Goal: Task Accomplishment & Management: Use online tool/utility

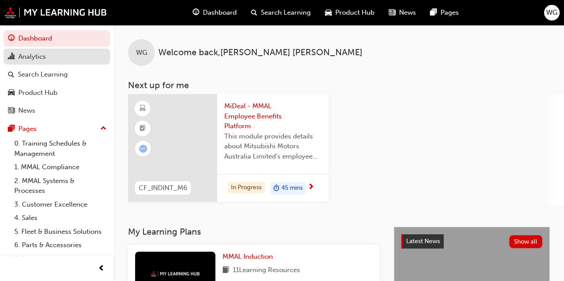
click at [20, 56] on div "Analytics" at bounding box center [32, 57] width 28 height 10
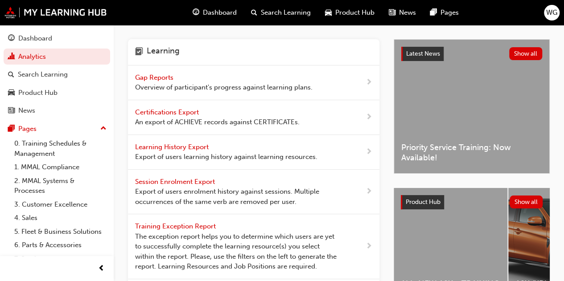
click at [168, 77] on span "Gap Reports" at bounding box center [155, 78] width 40 height 8
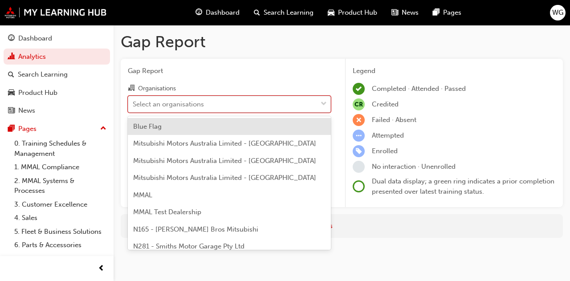
click at [142, 106] on div "Select an organisations" at bounding box center [168, 104] width 71 height 10
click at [134, 106] on input "Organisations option Blue Flag focused, 1 of 202. 202 results available. Use Up…" at bounding box center [133, 104] width 1 height 8
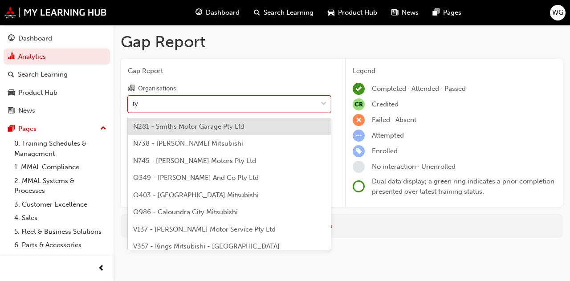
type input "tyn"
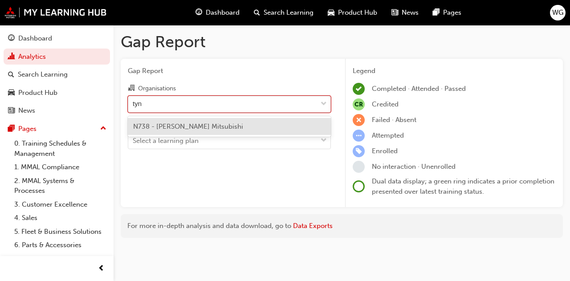
click at [153, 125] on span "N738 - [PERSON_NAME] Mitsubishi" at bounding box center [188, 127] width 110 height 8
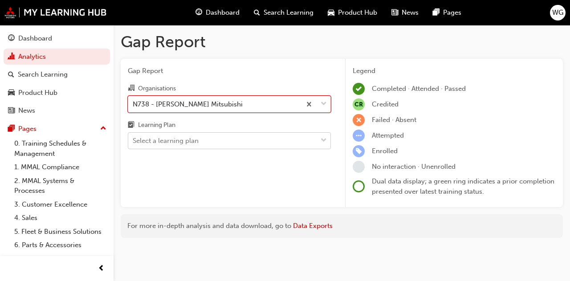
click at [144, 139] on div "Select a learning plan" at bounding box center [166, 141] width 66 height 10
click at [134, 139] on input "Learning Plan Select a learning plan" at bounding box center [133, 141] width 1 height 8
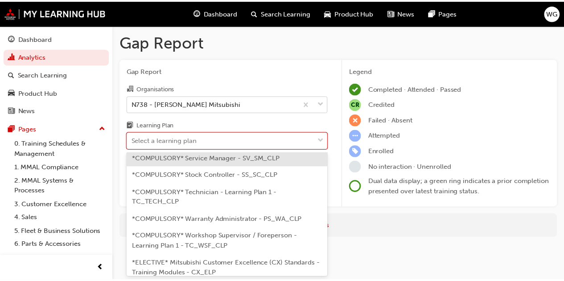
scroll to position [392, 0]
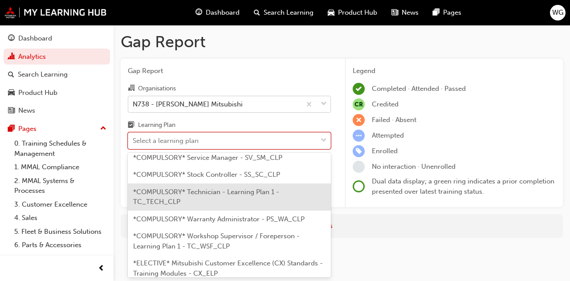
click at [181, 206] on span "*COMPULSORY* Technician - Learning Plan 1 - TC_TECH_CLP" at bounding box center [206, 197] width 146 height 18
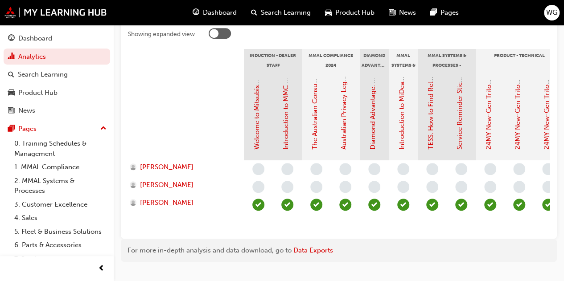
scroll to position [194, 0]
